Goal: Transaction & Acquisition: Register for event/course

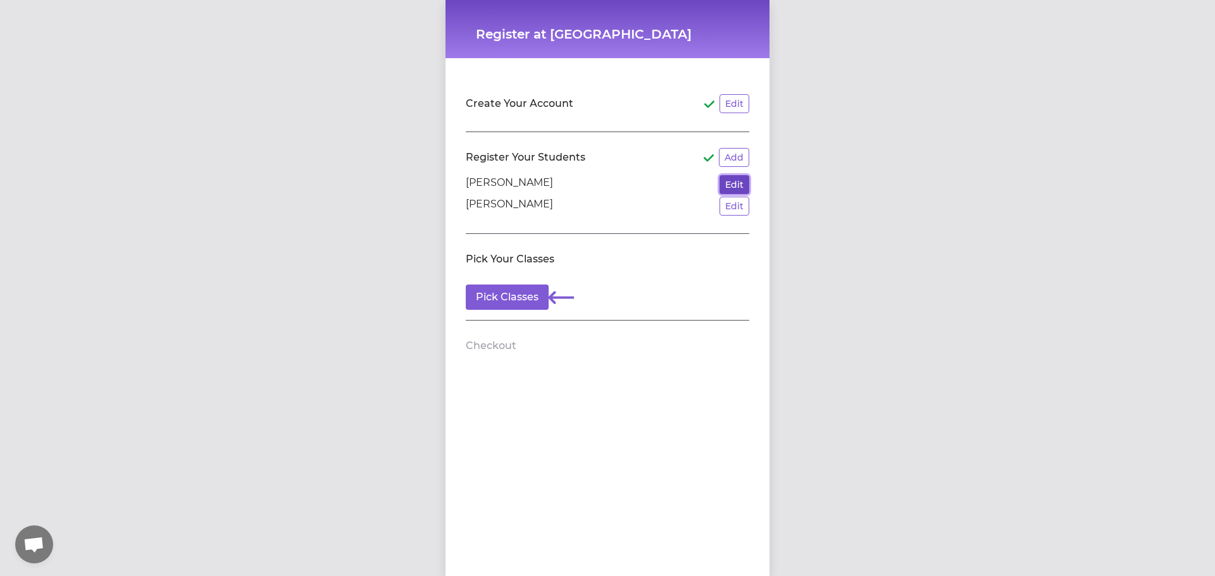
click at [734, 182] on button "Edit" at bounding box center [734, 184] width 30 height 19
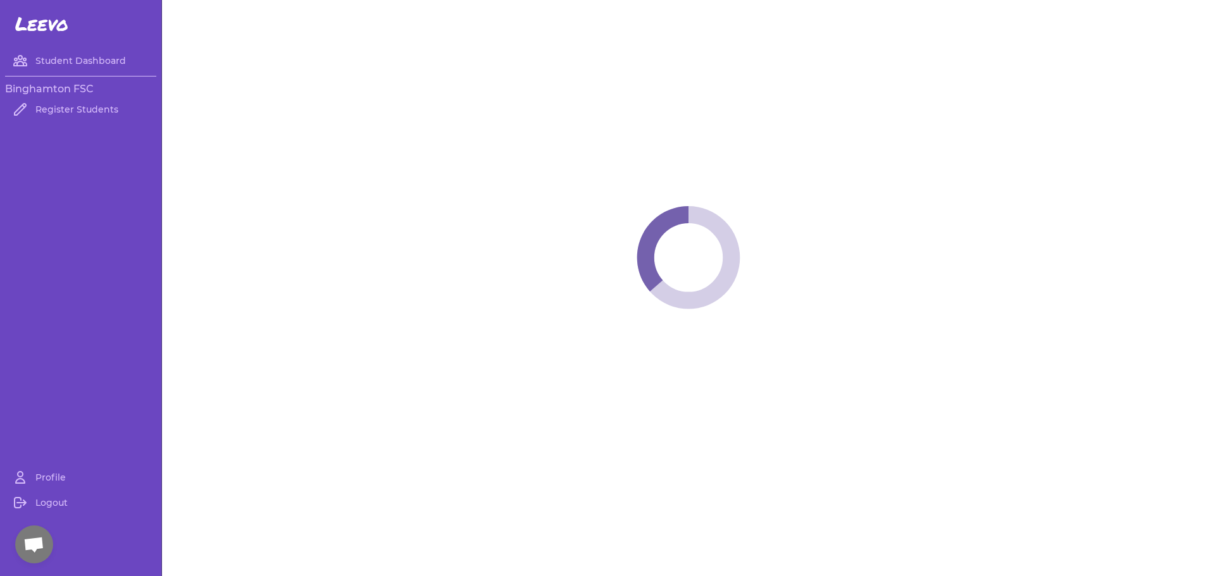
select select "NY"
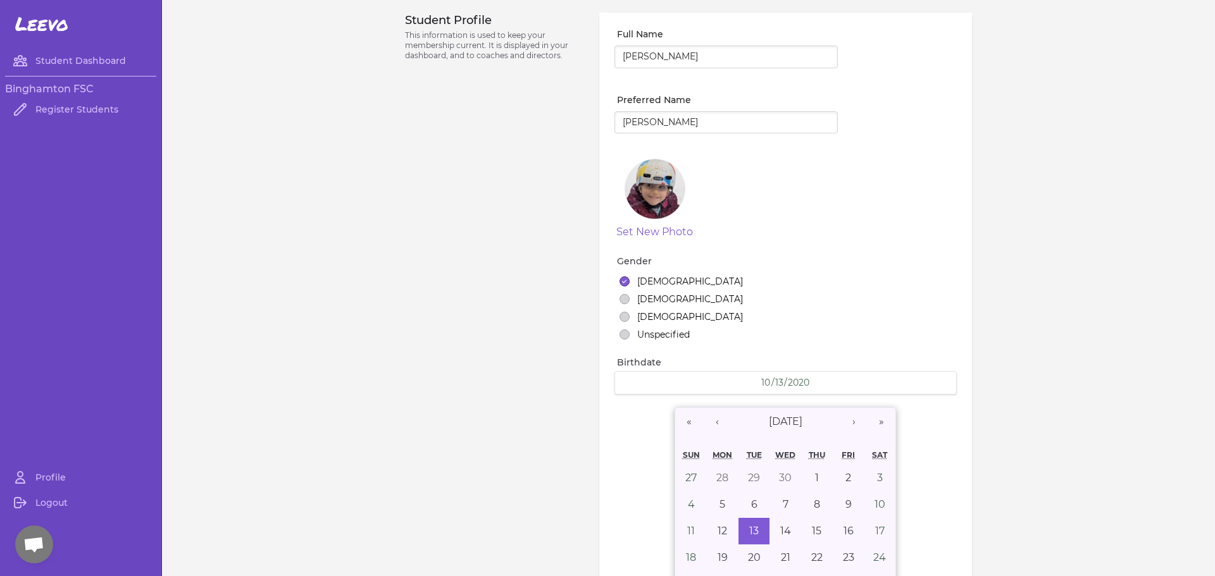
select select "9"
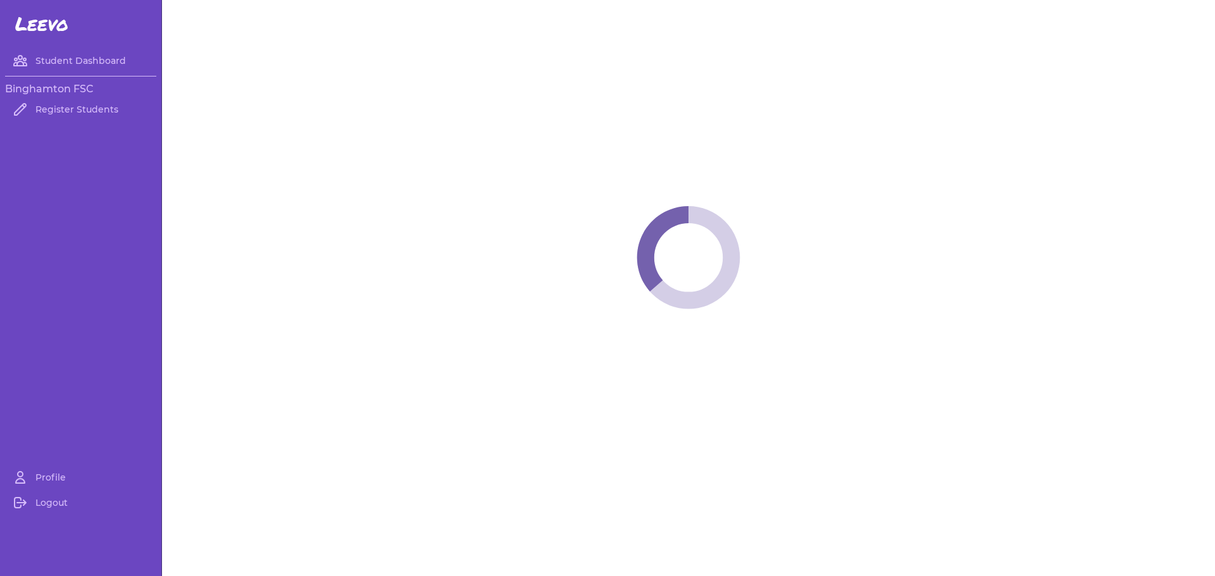
select select "NY"
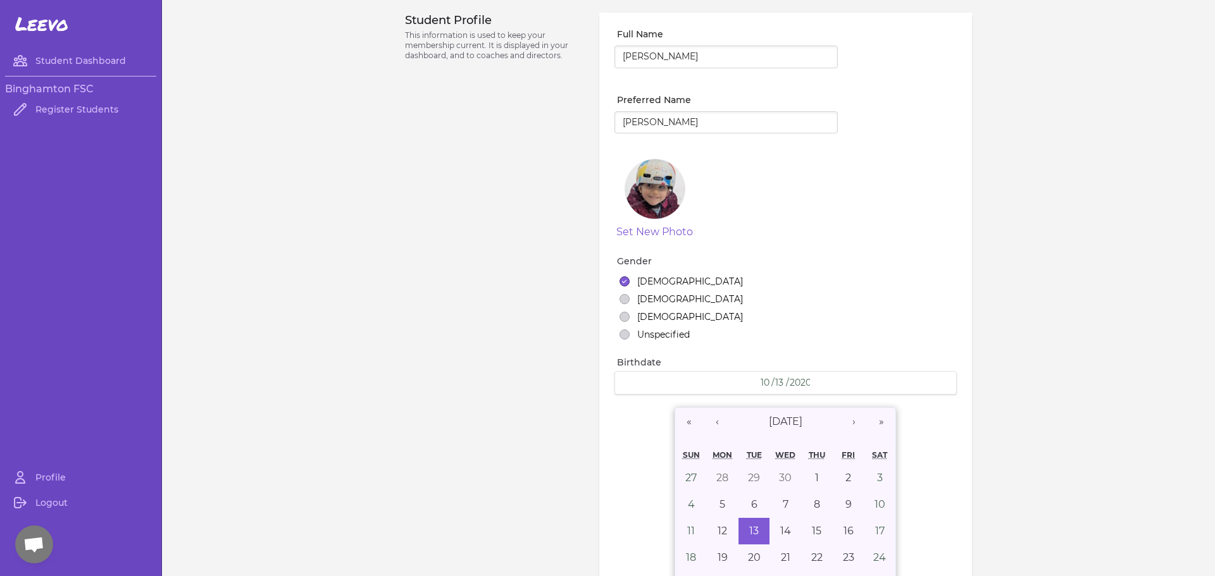
select select "9"
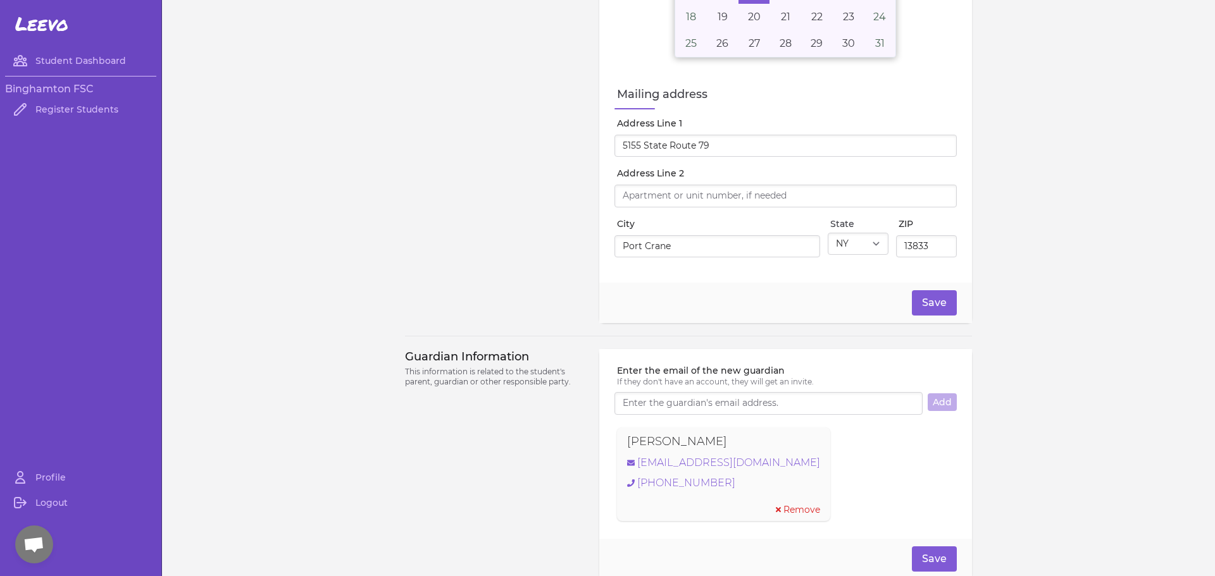
scroll to position [569, 0]
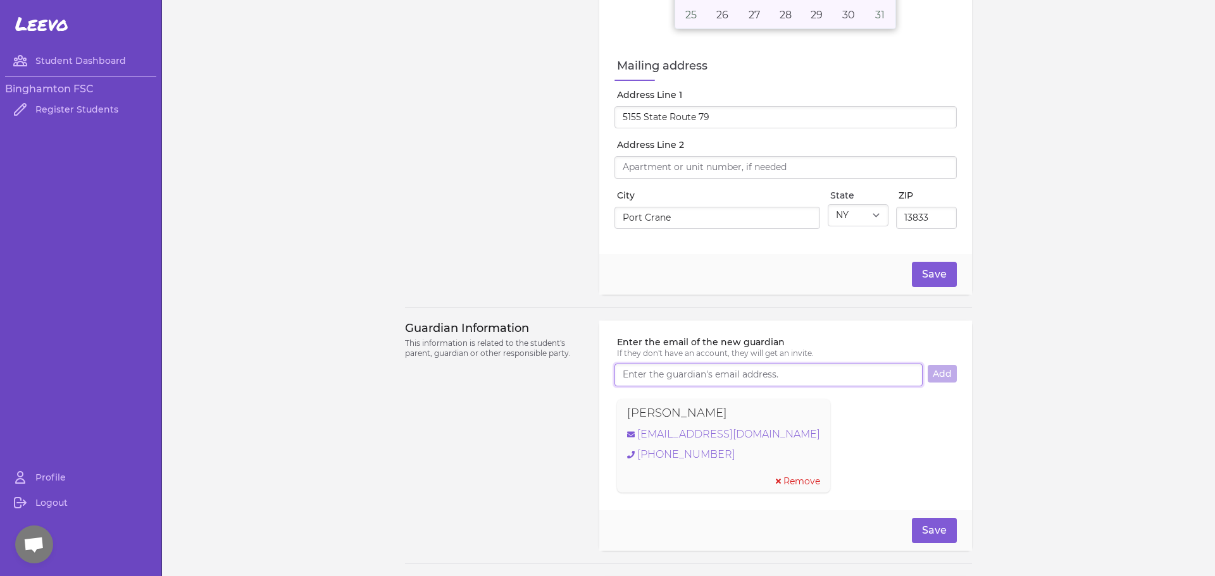
click at [748, 378] on input "Enter the email of the new guardian" at bounding box center [768, 375] width 308 height 23
click at [944, 371] on button "Add" at bounding box center [941, 374] width 29 height 18
click at [945, 375] on button "Add" at bounding box center [941, 374] width 29 height 18
click at [783, 480] on span "Remove" at bounding box center [801, 481] width 37 height 13
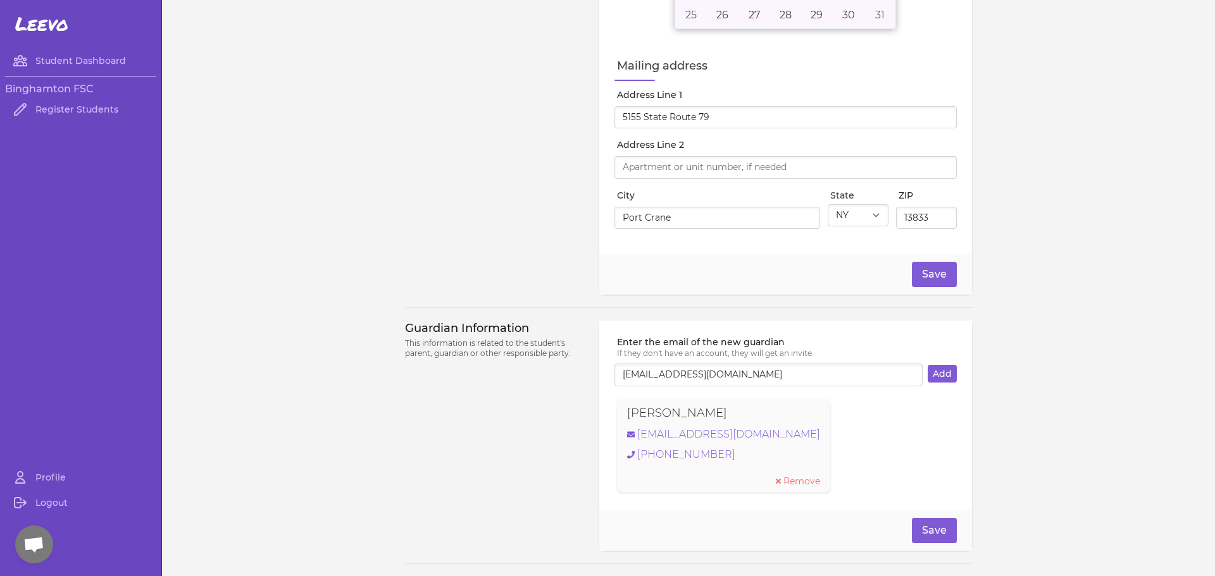
click at [789, 480] on span "Remove" at bounding box center [801, 481] width 37 height 13
click at [789, 481] on span "Remove" at bounding box center [801, 481] width 37 height 13
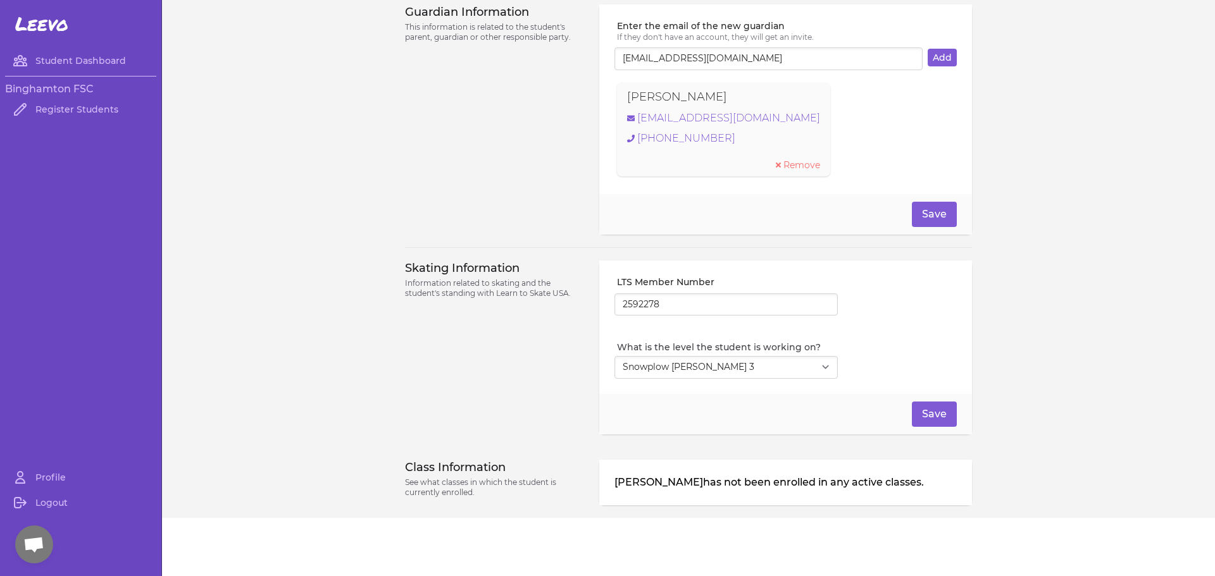
scroll to position [886, 0]
click at [679, 371] on select "Select Level I don't know Basic 1 Basic 2 Basic 3 Basic 4 Basic 5 Basic 6 Snowp…" at bounding box center [725, 367] width 223 height 23
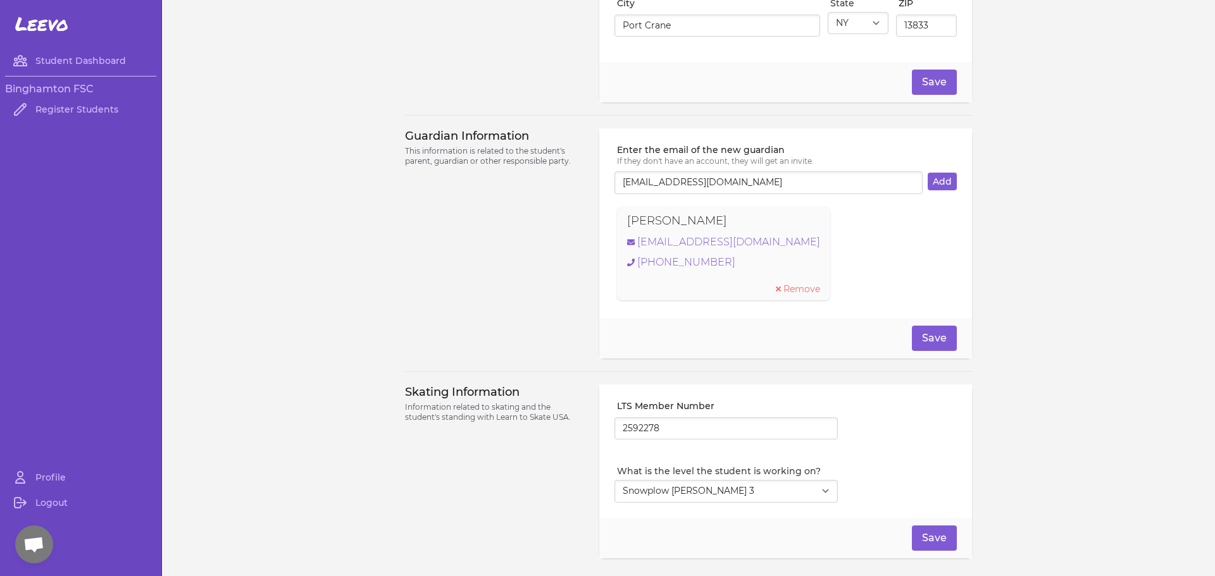
click at [796, 290] on span "Remove" at bounding box center [801, 289] width 37 height 13
click at [787, 190] on input "[EMAIL_ADDRESS][DOMAIN_NAME]" at bounding box center [768, 182] width 308 height 23
click at [616, 183] on input "[EMAIL_ADDRESS][DOMAIN_NAME]" at bounding box center [768, 182] width 308 height 23
type input "[EMAIL_ADDRESS][DOMAIN_NAME]"
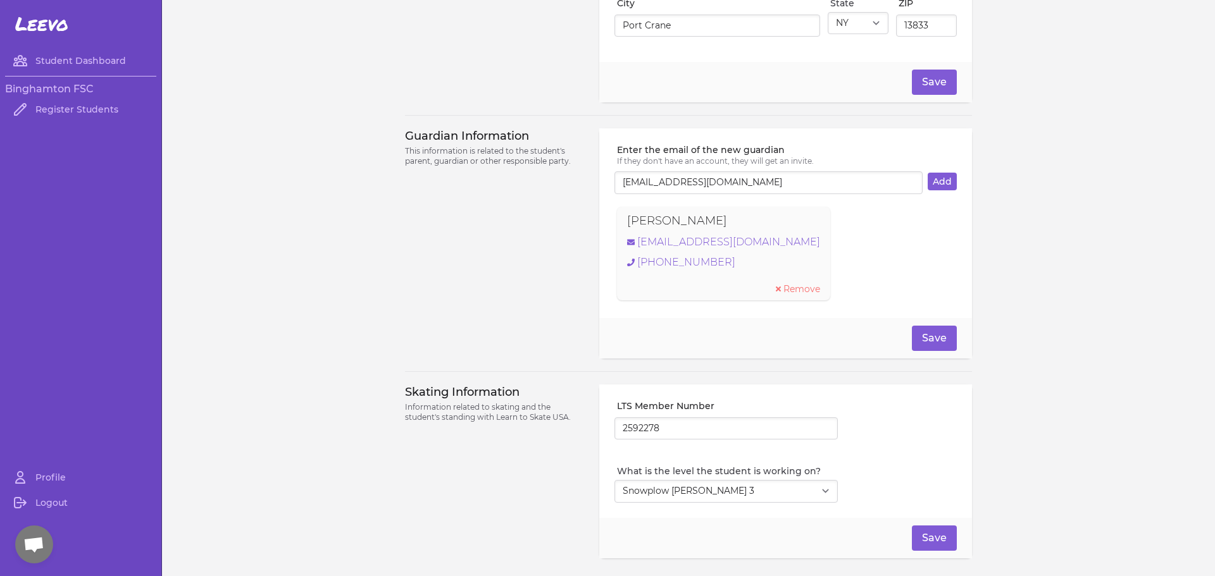
click at [795, 288] on span "Remove" at bounding box center [801, 289] width 37 height 13
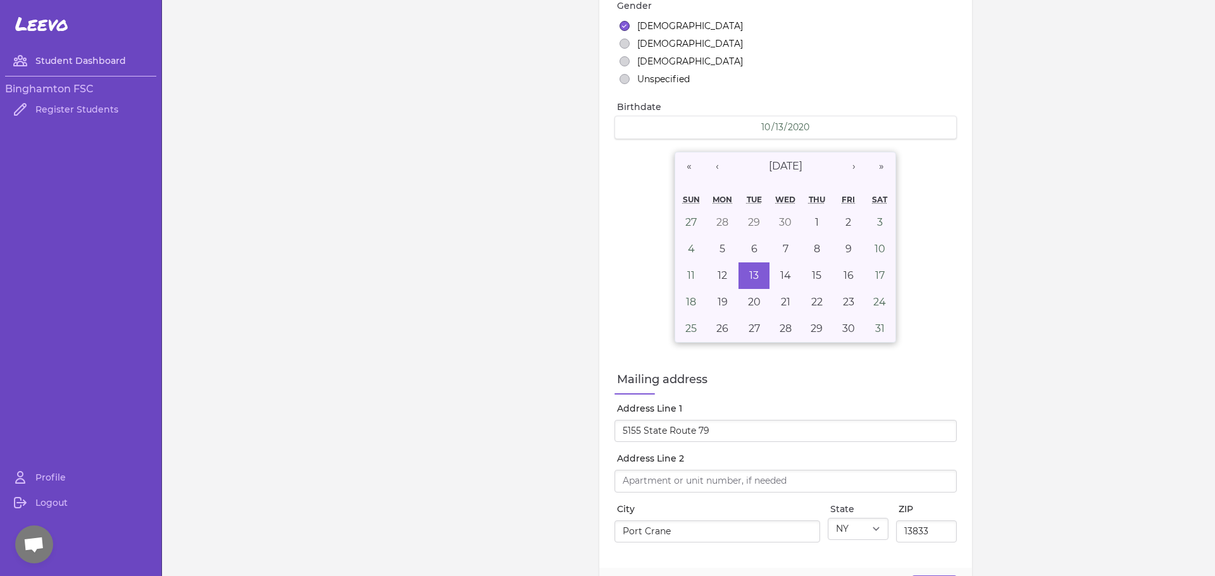
scroll to position [256, 0]
click at [54, 478] on link "Profile" at bounding box center [80, 477] width 151 height 25
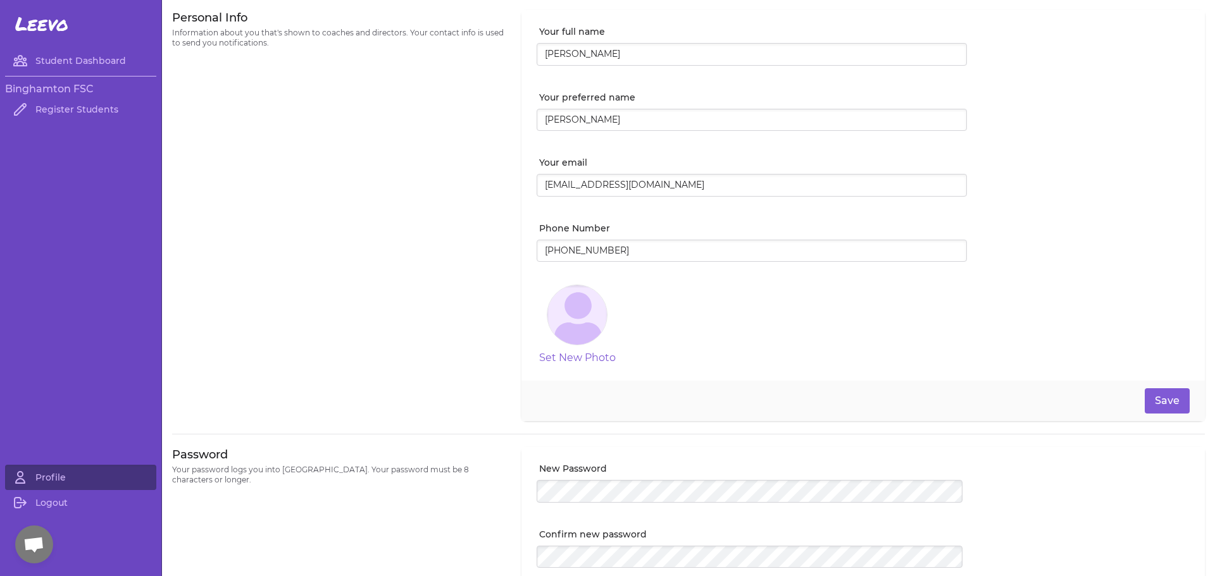
click at [550, 56] on input "[PERSON_NAME]" at bounding box center [751, 54] width 430 height 23
type input "[PERSON_NAME]"
type input "[PHONE_NUMBER]"
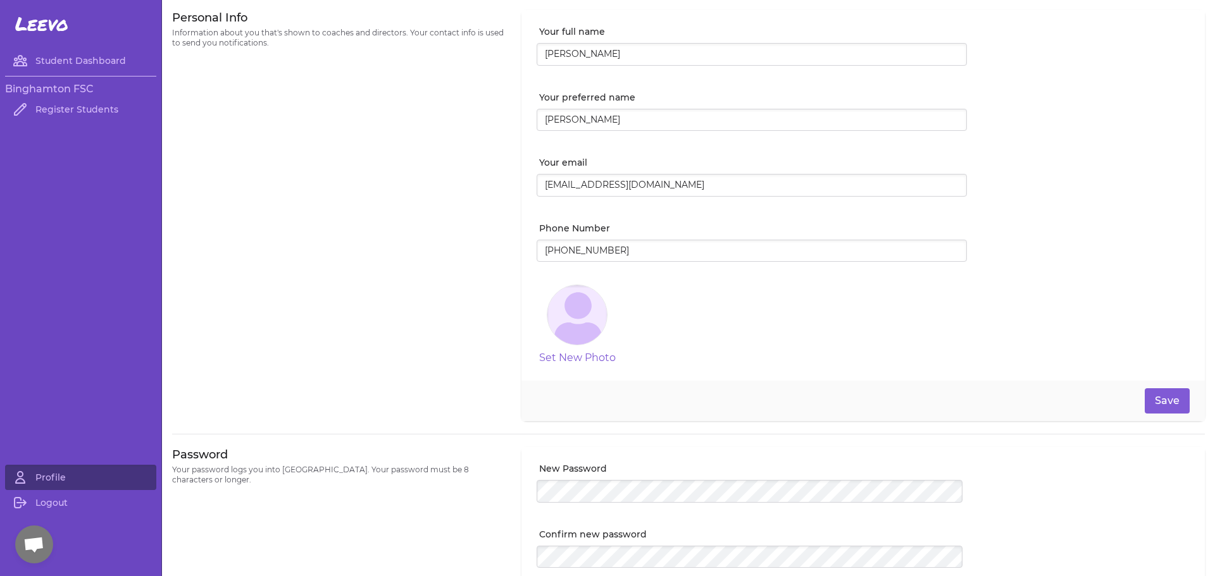
click at [551, 338] on div at bounding box center [576, 314] width 59 height 59
click at [562, 359] on button "Set New Photo" at bounding box center [577, 357] width 77 height 15
click at [1153, 399] on button "Save" at bounding box center [1166, 400] width 45 height 25
click at [1172, 399] on button "Save" at bounding box center [1166, 400] width 45 height 25
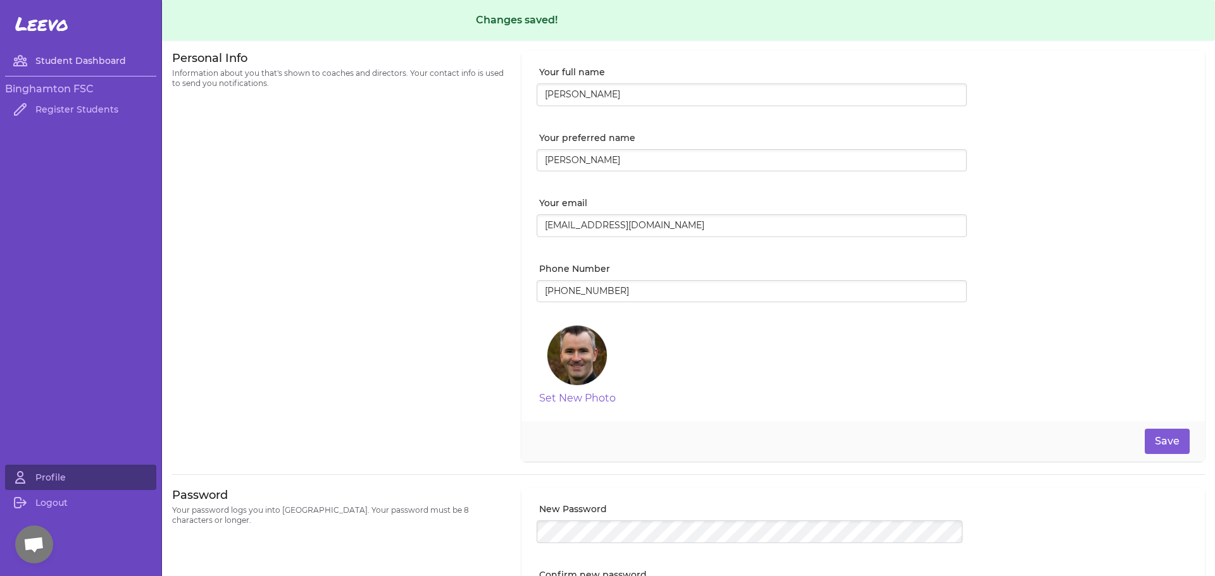
click at [70, 59] on link "Student Dashboard" at bounding box center [80, 60] width 151 height 25
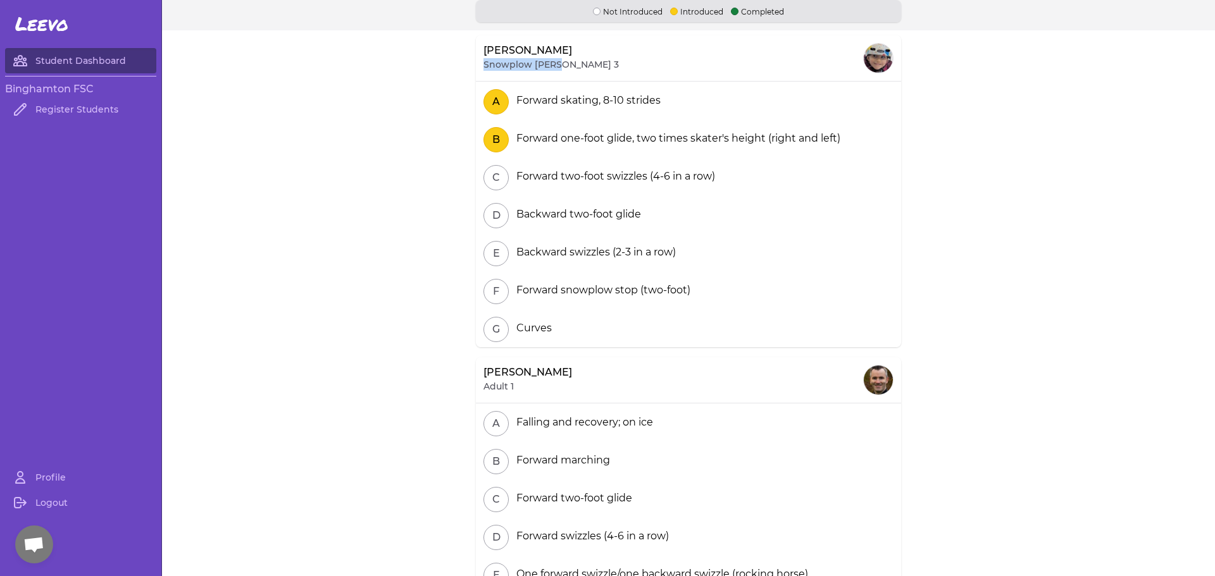
drag, startPoint x: 578, startPoint y: 65, endPoint x: 478, endPoint y: 66, distance: 100.0
click at [478, 66] on div "[PERSON_NAME] Snowplow [PERSON_NAME] 3" at bounding box center [688, 58] width 425 height 46
copy p "Snowplow [PERSON_NAME] 3"
click at [102, 111] on link "Register Students" at bounding box center [80, 109] width 151 height 25
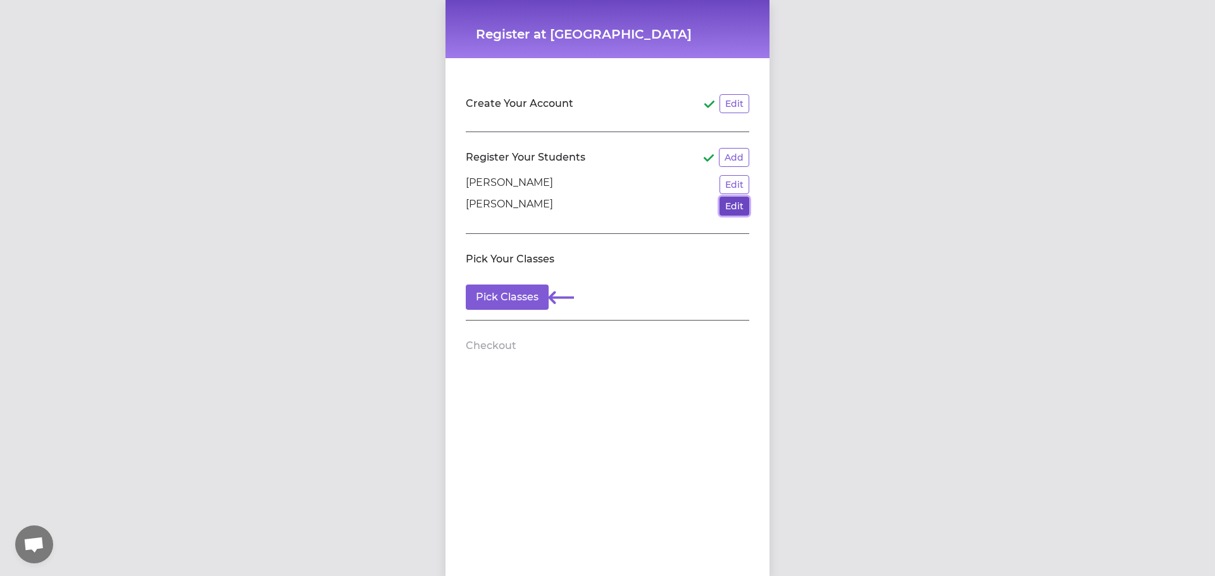
click at [729, 201] on button "Edit" at bounding box center [734, 206] width 30 height 19
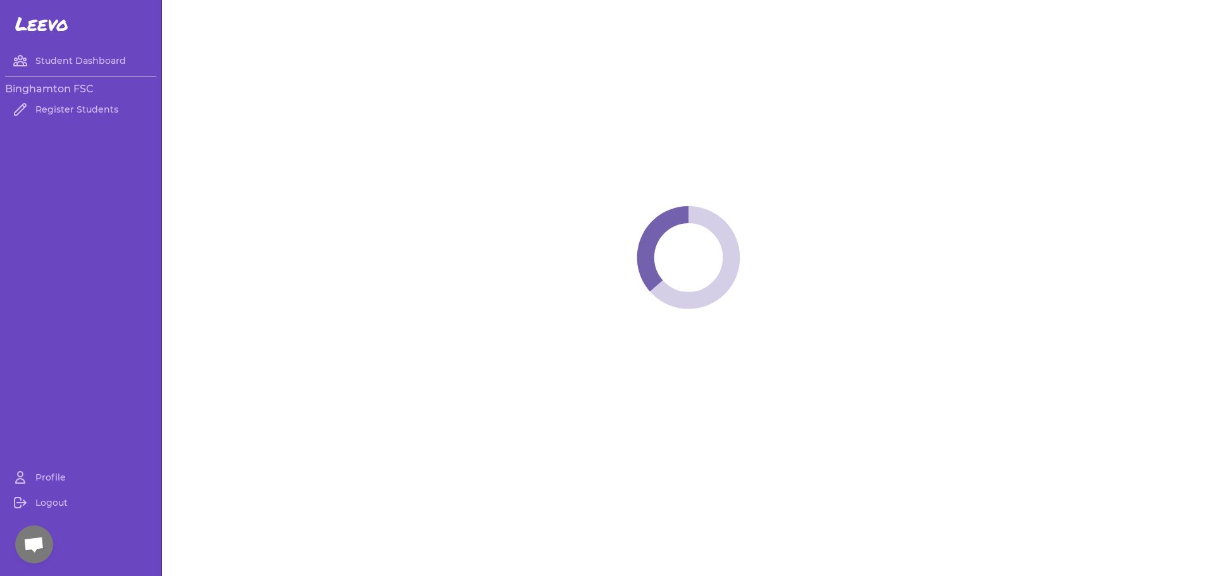
select select "NY"
select select "18"
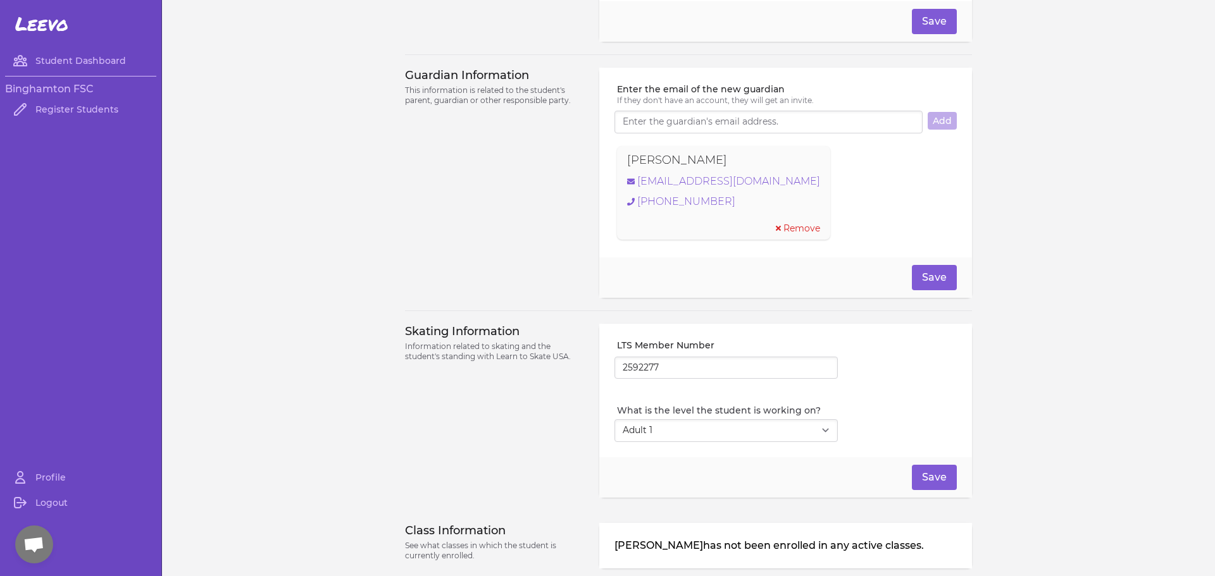
scroll to position [888, 0]
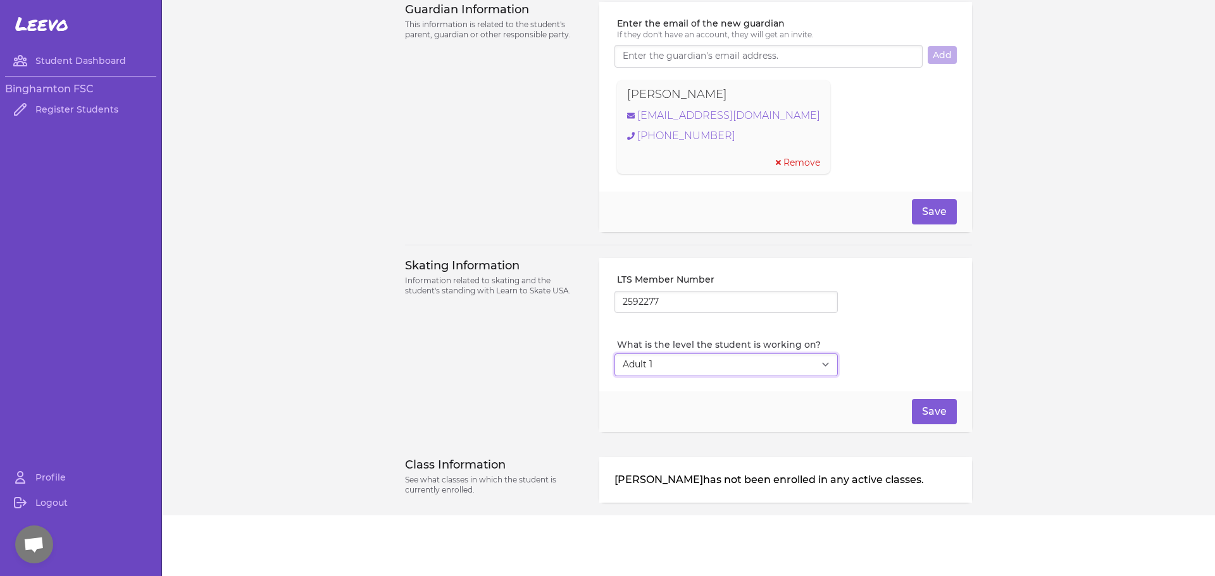
click at [671, 356] on select "Select Level I don't know Basic 1 Basic 2 Basic 3 Basic 4 Basic 5 Basic 6 Snowp…" at bounding box center [725, 365] width 223 height 23
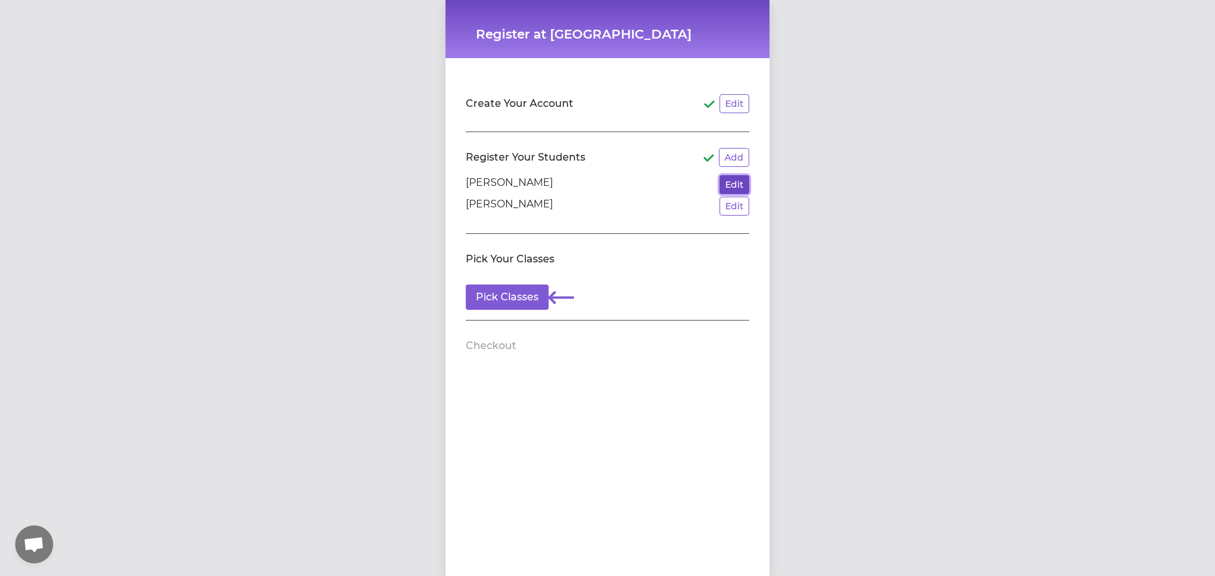
click at [734, 189] on button "Edit" at bounding box center [734, 184] width 30 height 19
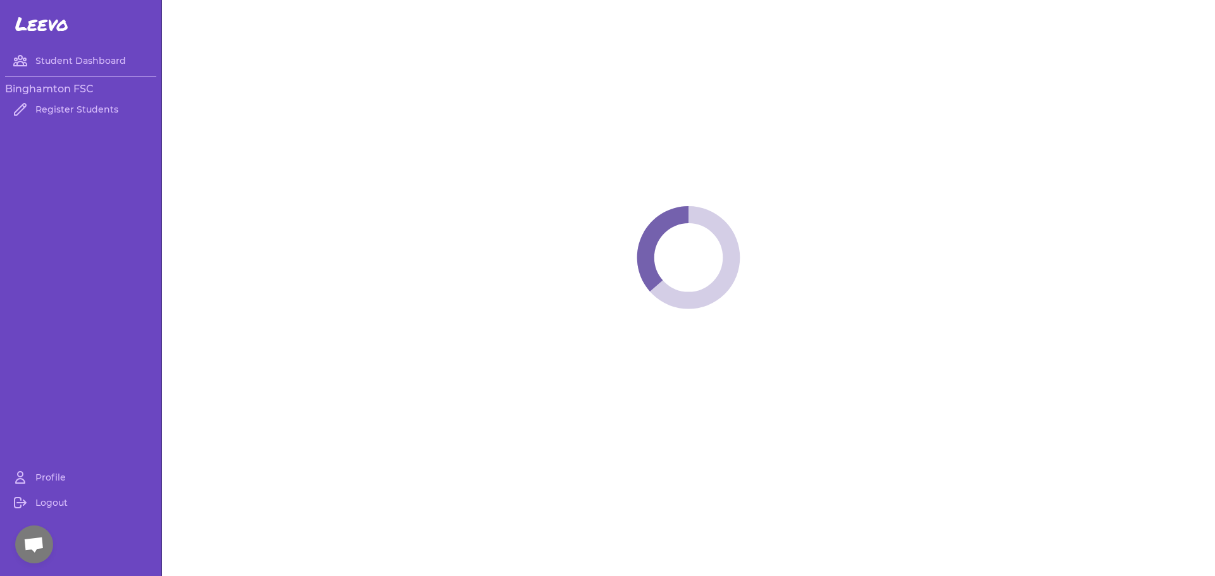
select select "NY"
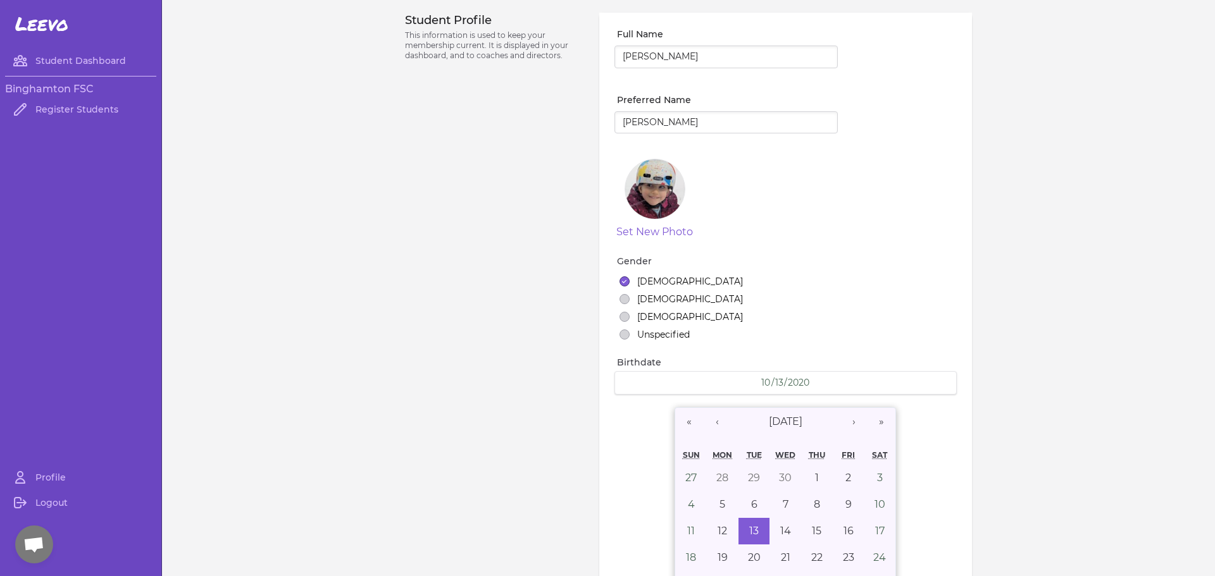
select select "9"
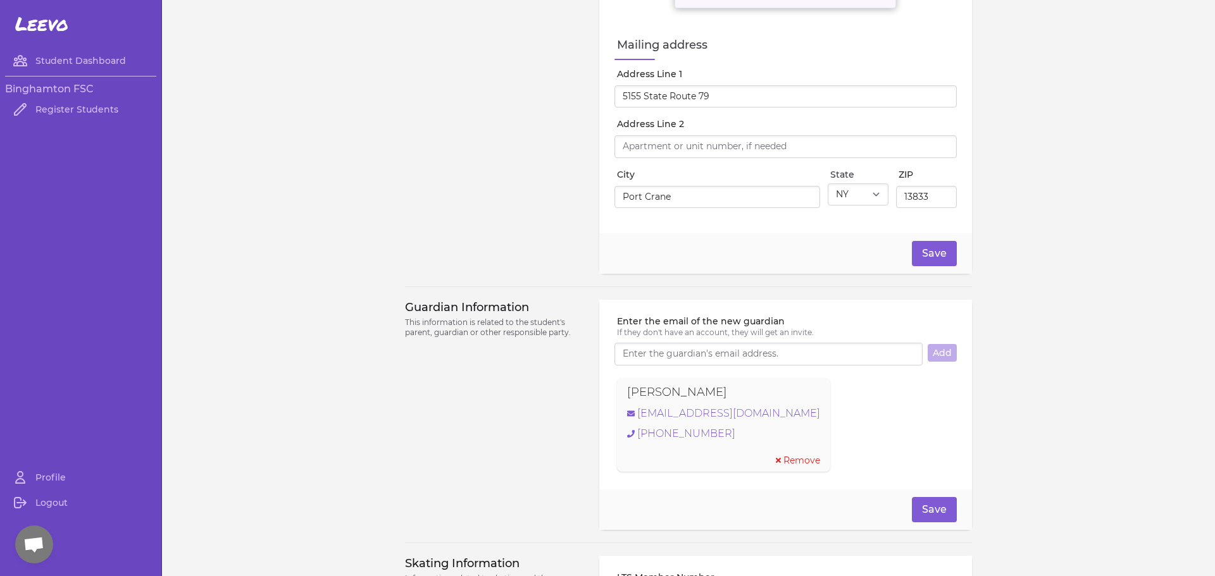
scroll to position [888, 0]
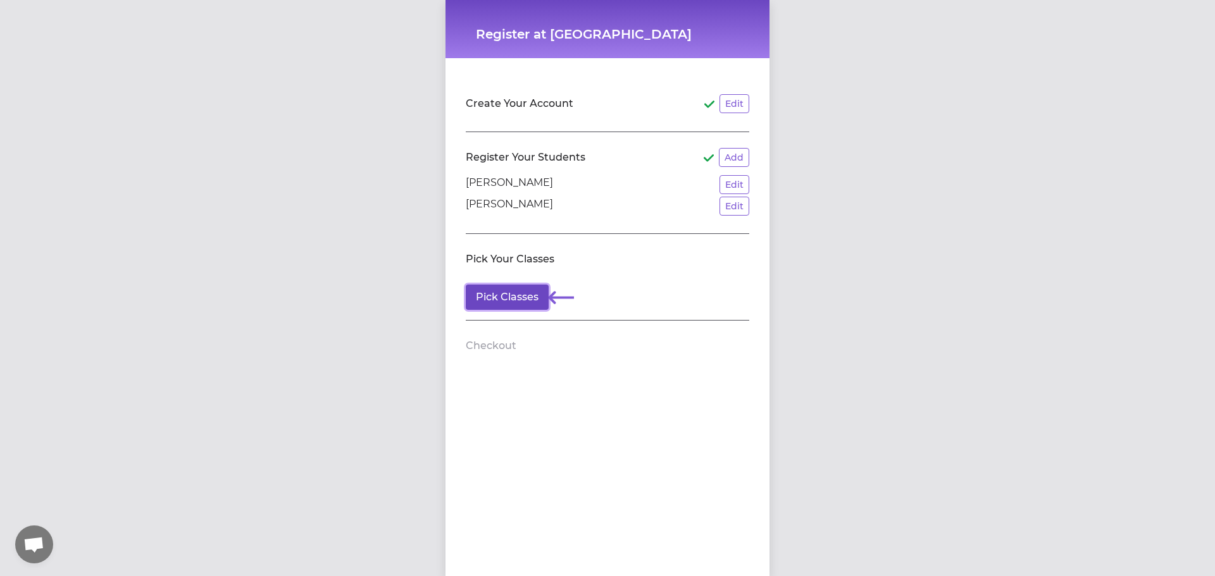
click at [497, 300] on button "Pick Classes" at bounding box center [507, 297] width 83 height 25
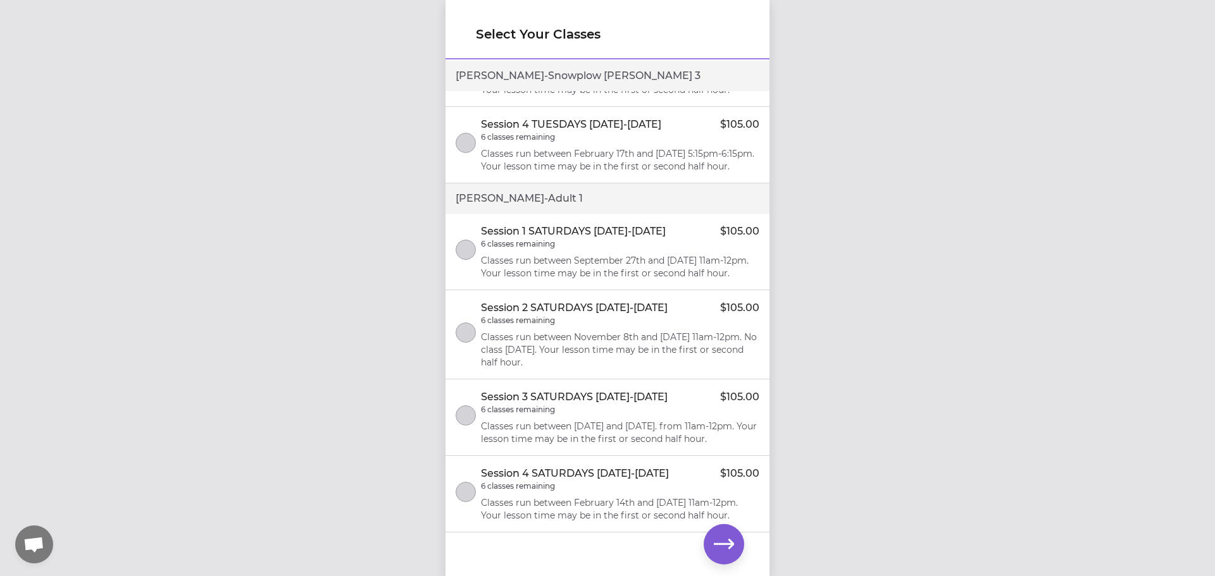
scroll to position [316, 0]
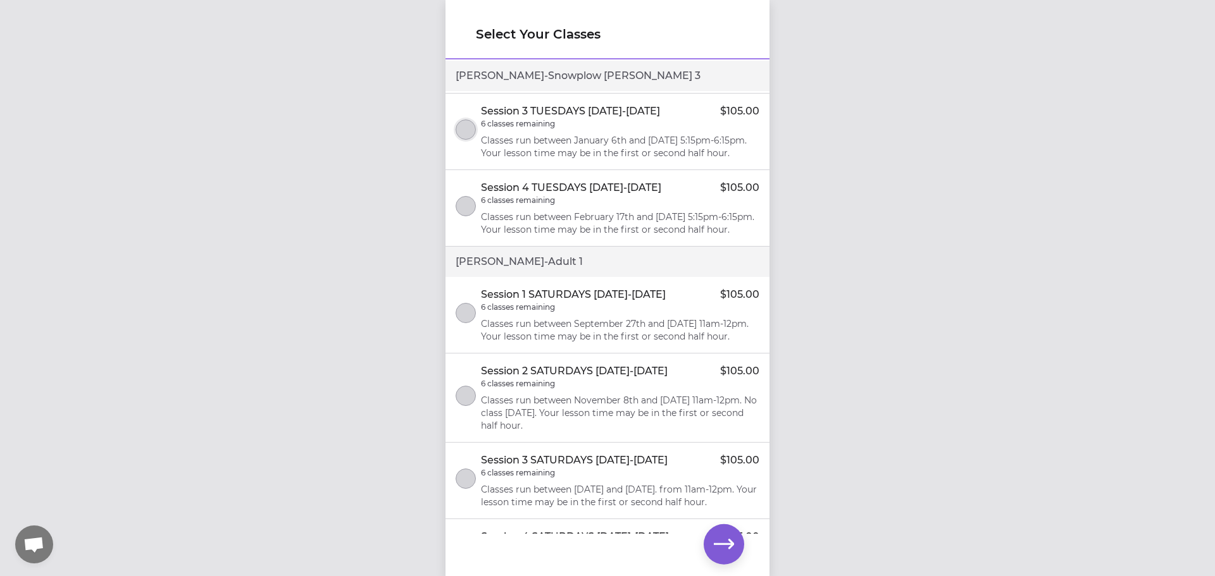
click at [471, 140] on button "select class" at bounding box center [465, 130] width 20 height 20
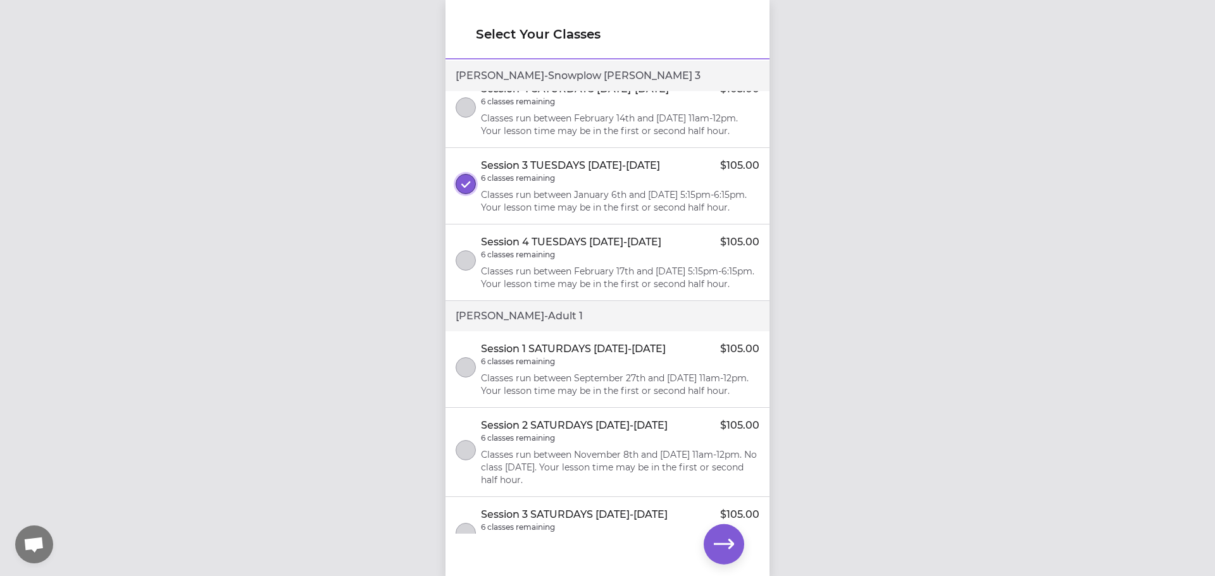
scroll to position [190, 0]
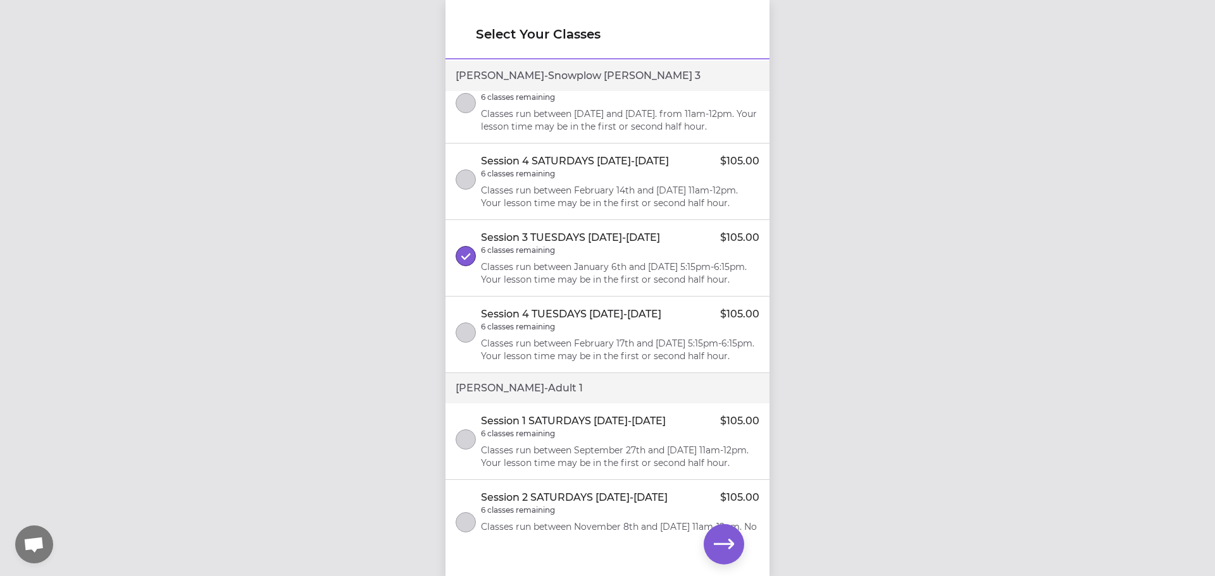
drag, startPoint x: 568, startPoint y: 329, endPoint x: 485, endPoint y: 309, distance: 85.3
click at [485, 286] on p "Classes run between January 6th and [DATE] 5:15pm-6:15pm. Your lesson time may …" at bounding box center [620, 273] width 278 height 25
click at [531, 286] on p "Classes run between January 6th and [DATE] 5:15pm-6:15pm. Your lesson time may …" at bounding box center [620, 273] width 278 height 25
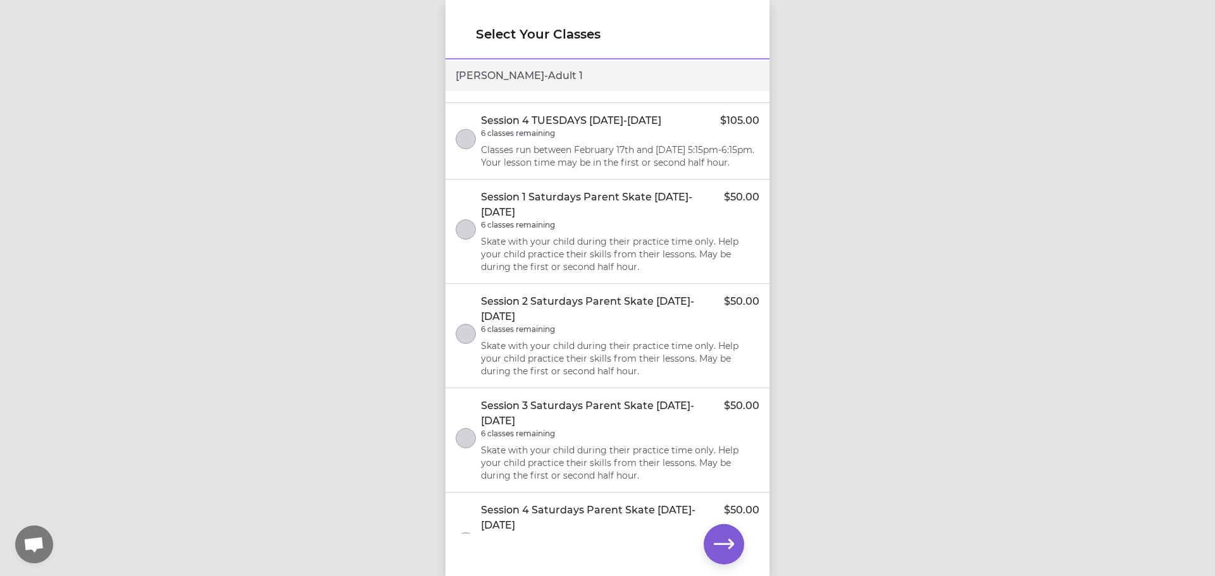
scroll to position [1203, 0]
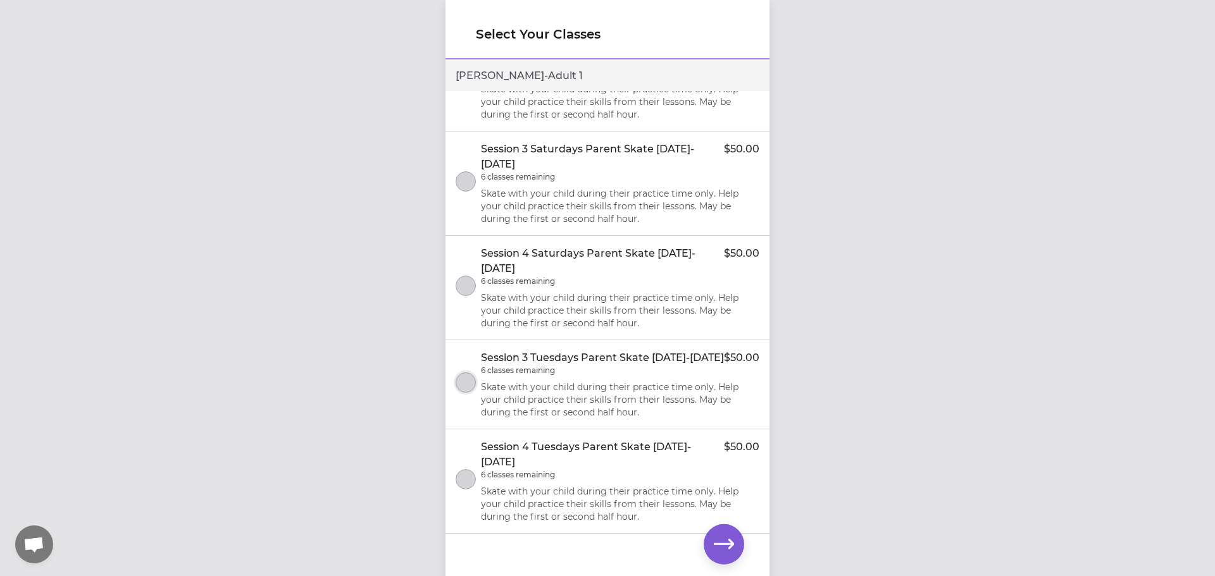
click at [469, 387] on button "select class" at bounding box center [465, 383] width 20 height 20
click at [721, 546] on icon "button" at bounding box center [724, 545] width 20 height 20
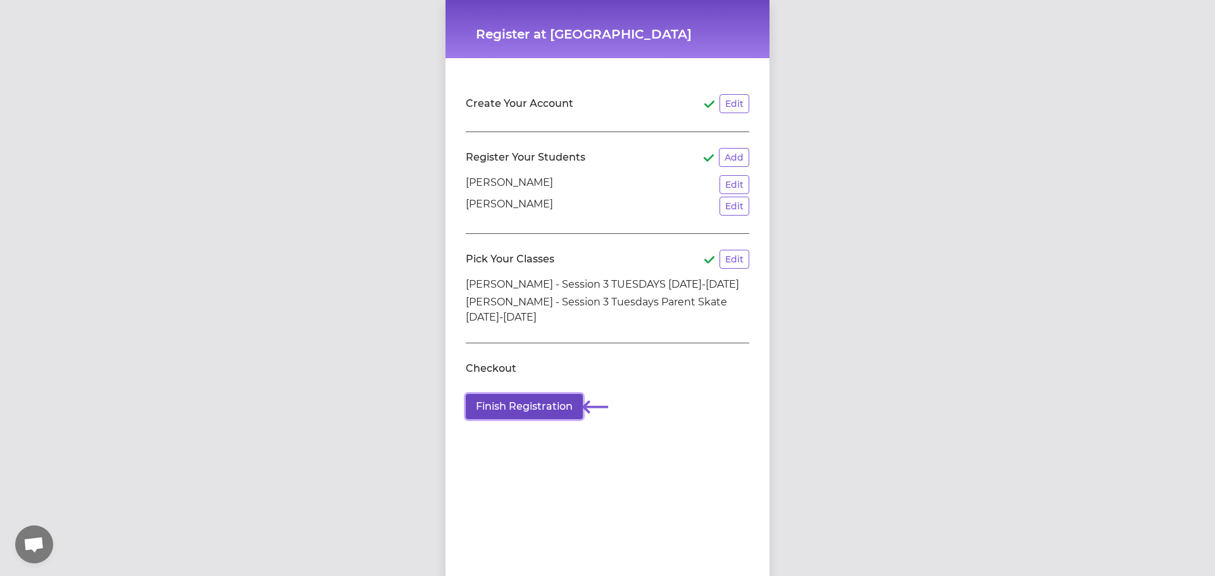
click at [521, 394] on button "Finish Registration" at bounding box center [524, 406] width 117 height 25
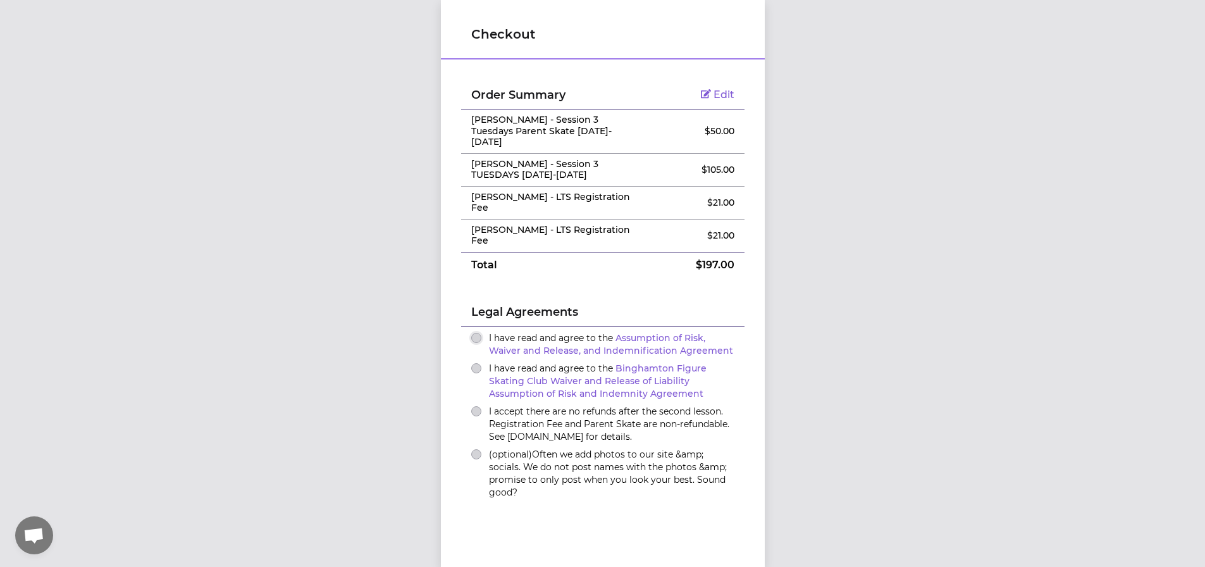
click at [471, 333] on button "I have read and agree to the Assumption of Risk, Waiver and Release, and Indemn…" at bounding box center [476, 338] width 10 height 10
click at [471, 363] on button "I have read and agree to the Binghamton Figure Skating Club Waiver and Release …" at bounding box center [476, 368] width 10 height 10
click at [474, 406] on button "I accept there are no refunds after the second lesson. Registration Fee and Par…" at bounding box center [476, 411] width 10 height 10
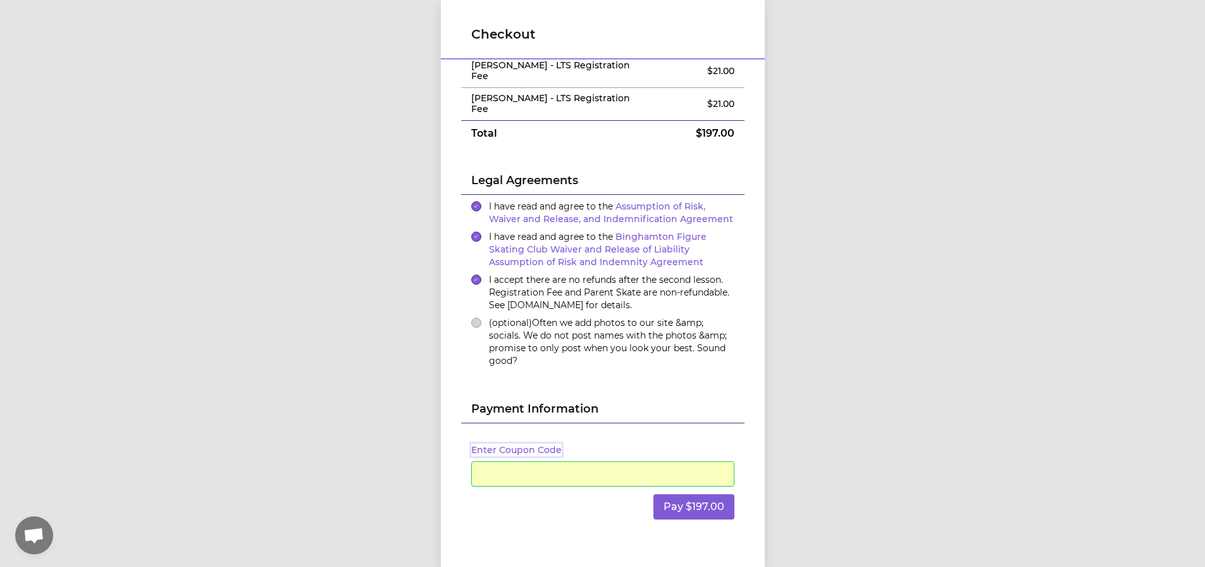
scroll to position [147, 0]
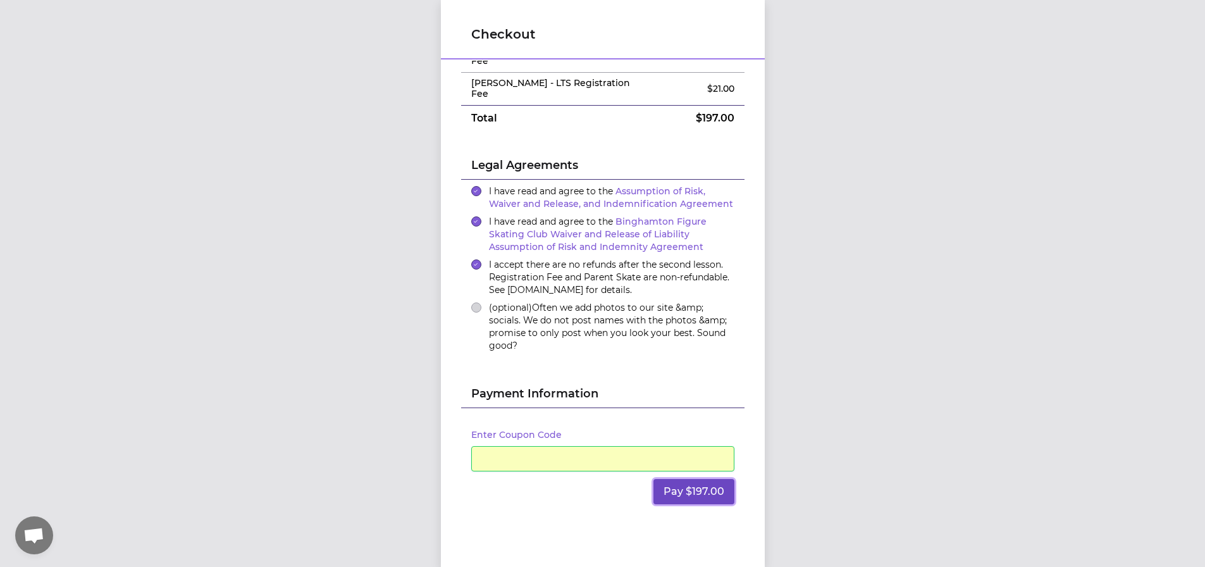
click at [682, 479] on button "Pay $197.00" at bounding box center [693, 491] width 81 height 25
click at [670, 479] on button "Pay $197.00" at bounding box center [693, 491] width 81 height 25
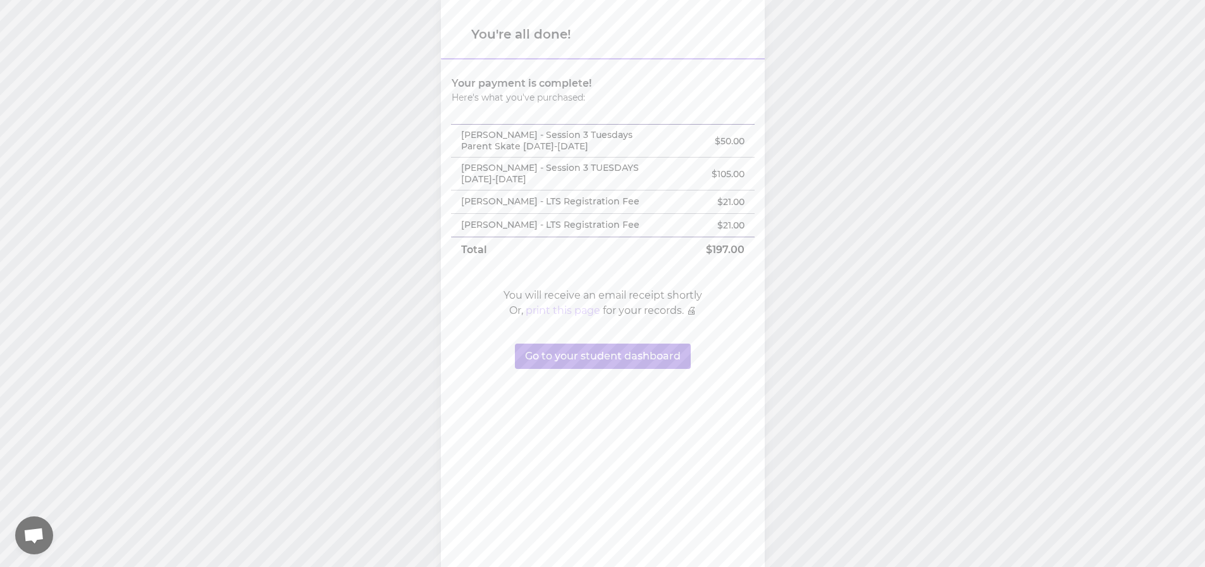
click at [577, 313] on button "print this page" at bounding box center [563, 310] width 75 height 15
click at [597, 361] on button "Go to your student dashboard" at bounding box center [603, 355] width 176 height 25
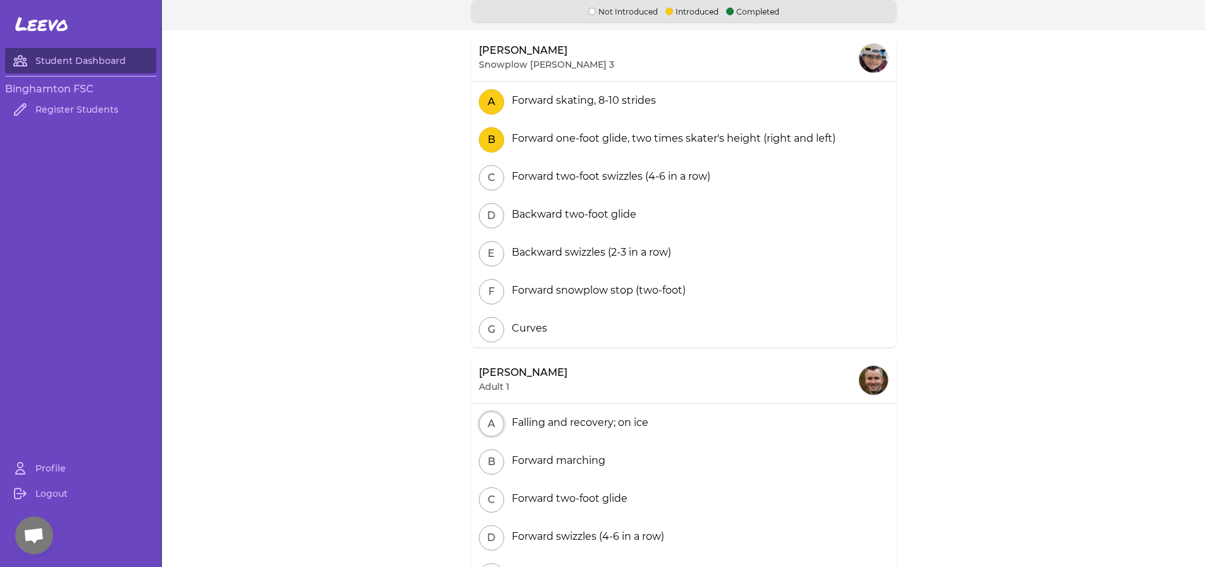
click at [488, 417] on button "A" at bounding box center [491, 423] width 25 height 25
click at [488, 416] on button "A" at bounding box center [491, 423] width 25 height 25
click at [46, 462] on link "Profile" at bounding box center [80, 467] width 151 height 25
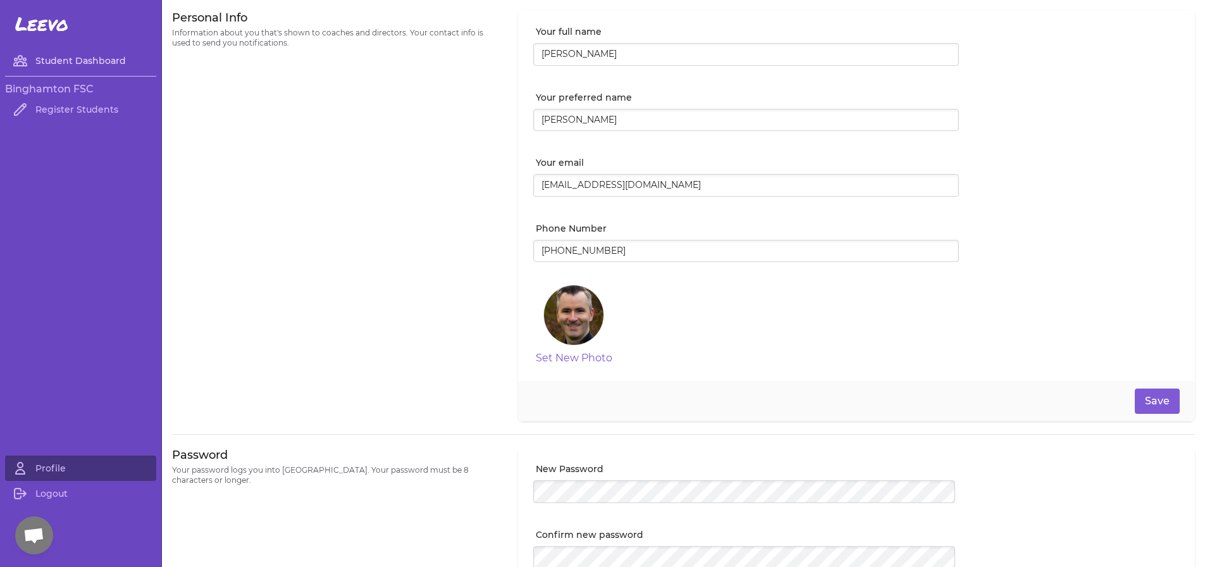
click at [69, 58] on link "Student Dashboard" at bounding box center [80, 60] width 151 height 25
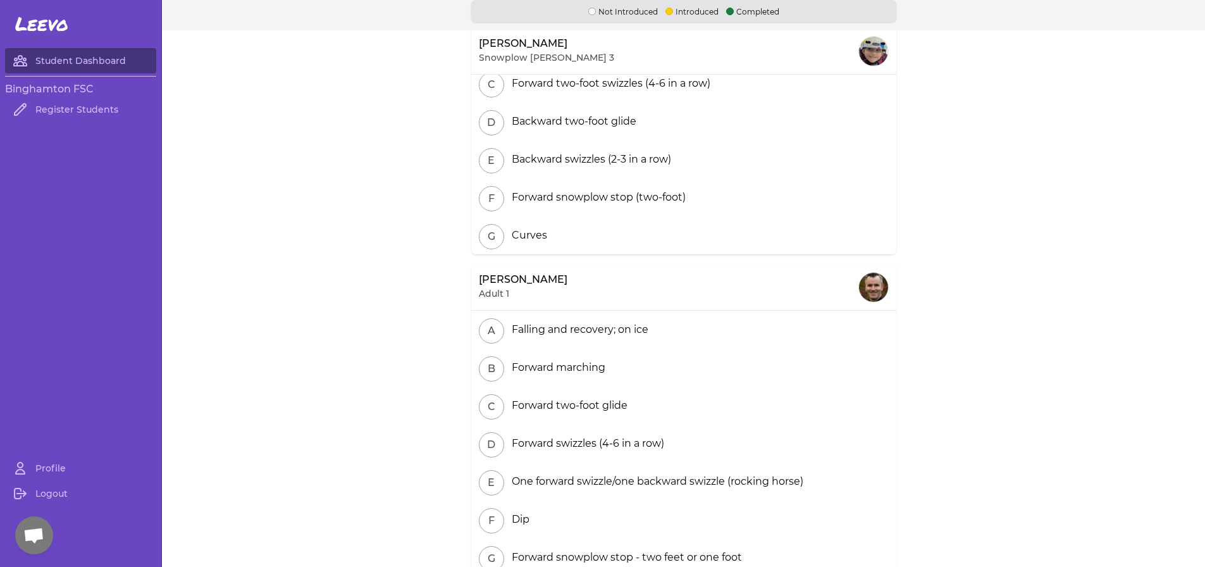
scroll to position [9, 0]
click at [72, 97] on link "Register Students" at bounding box center [80, 109] width 151 height 25
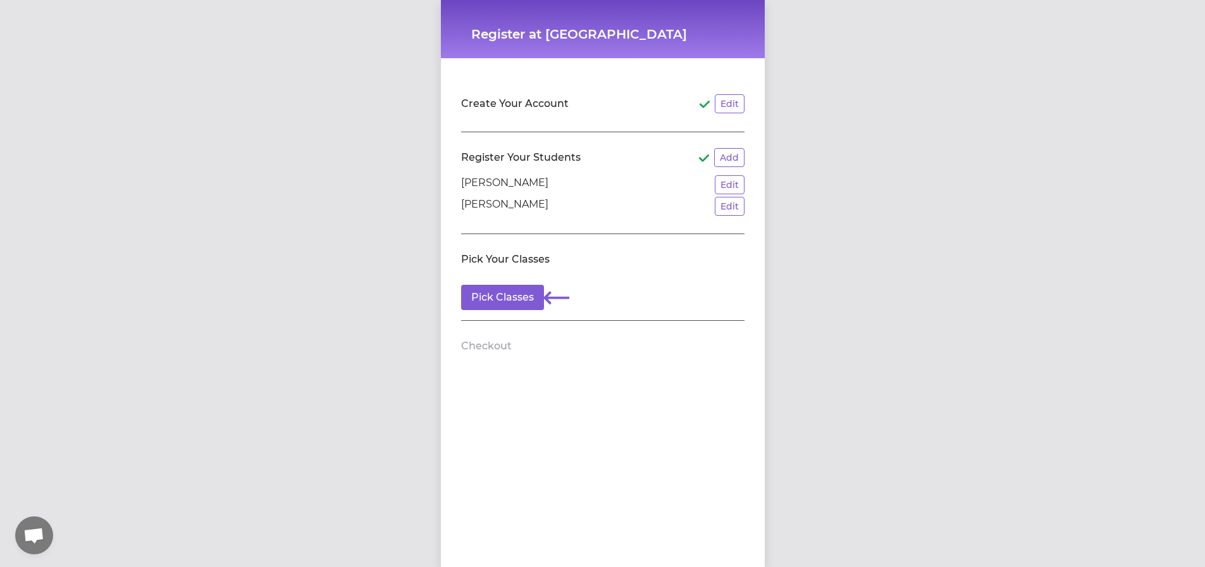
drag, startPoint x: 168, startPoint y: 85, endPoint x: 162, endPoint y: 87, distance: 6.6
